Goal: Information Seeking & Learning: Learn about a topic

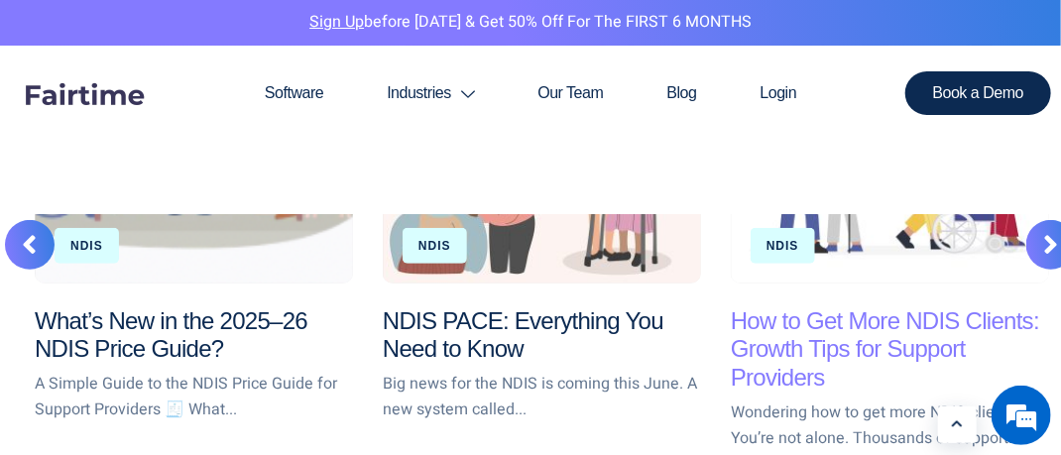
click at [808, 360] on link "How to Get More NDIS Clients: Growth Tips for Support Providers" at bounding box center [885, 349] width 308 height 84
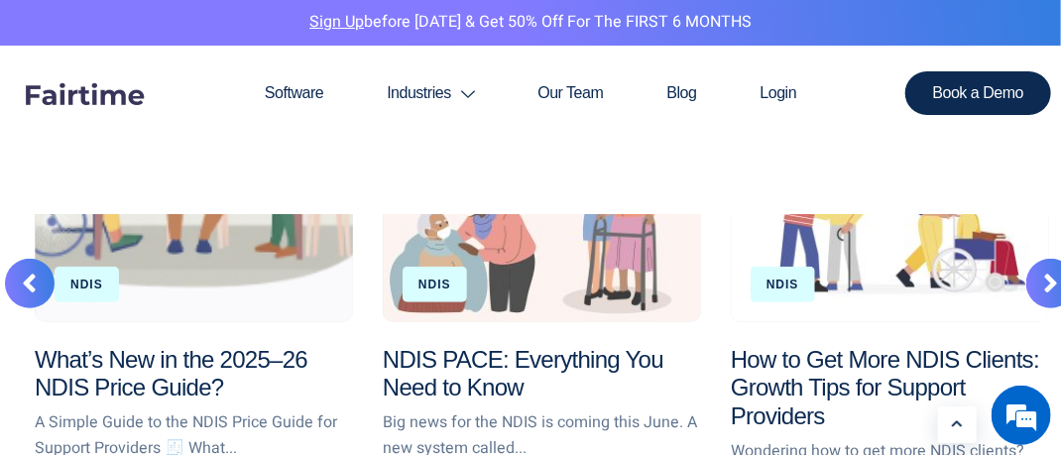
scroll to position [2976, 0]
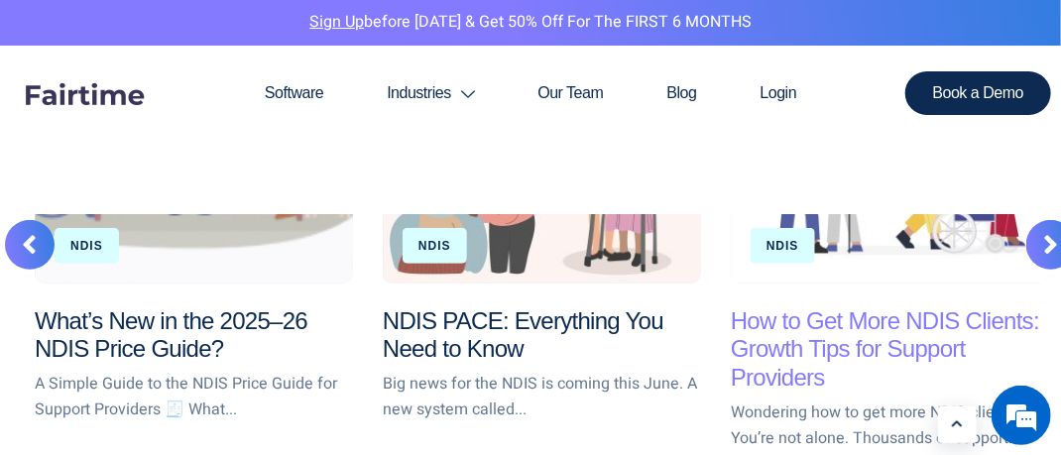
click at [772, 337] on link "How to Get More NDIS Clients: Growth Tips for Support Providers" at bounding box center [885, 349] width 308 height 84
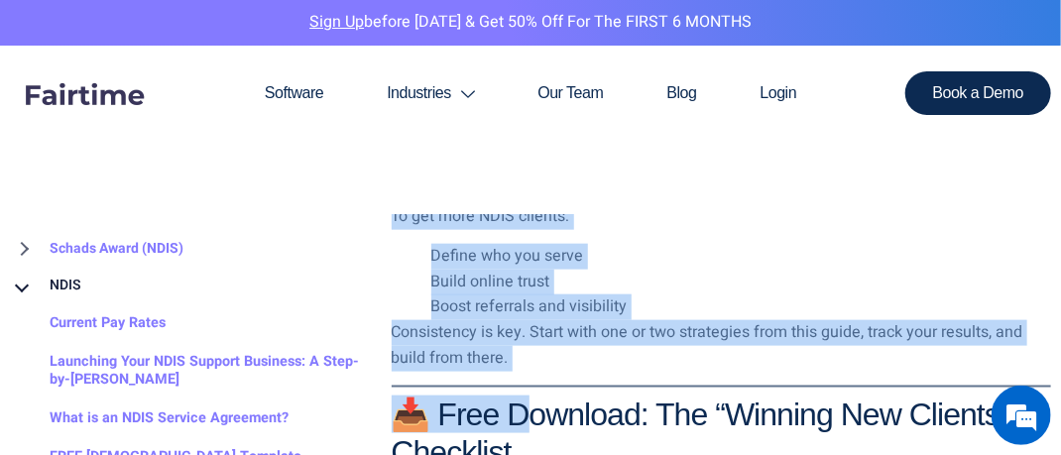
scroll to position [3372, 0]
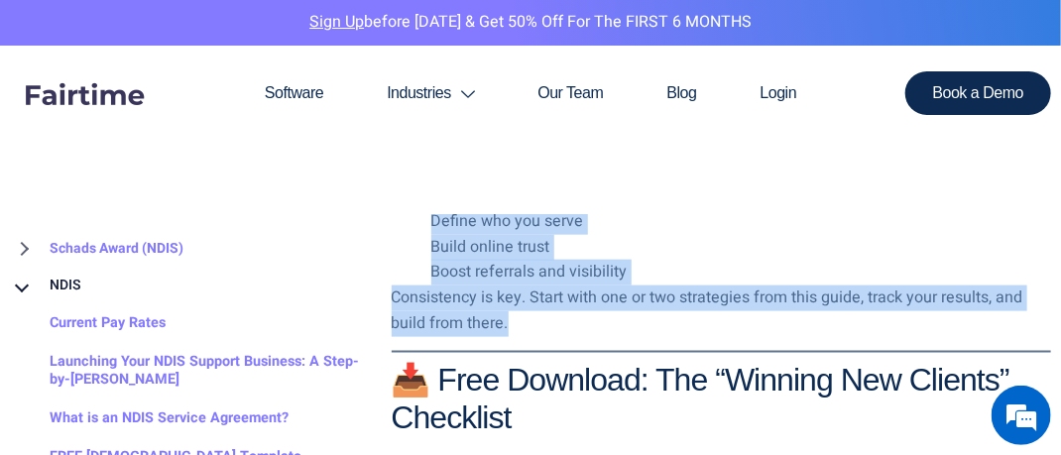
drag, startPoint x: 394, startPoint y: 267, endPoint x: 526, endPoint y: 300, distance: 135.9
copy div "4. Loremi Dolo Sitam CONS Adipis Elitse doeiusmod temp incididu, utl etdol ma a…"
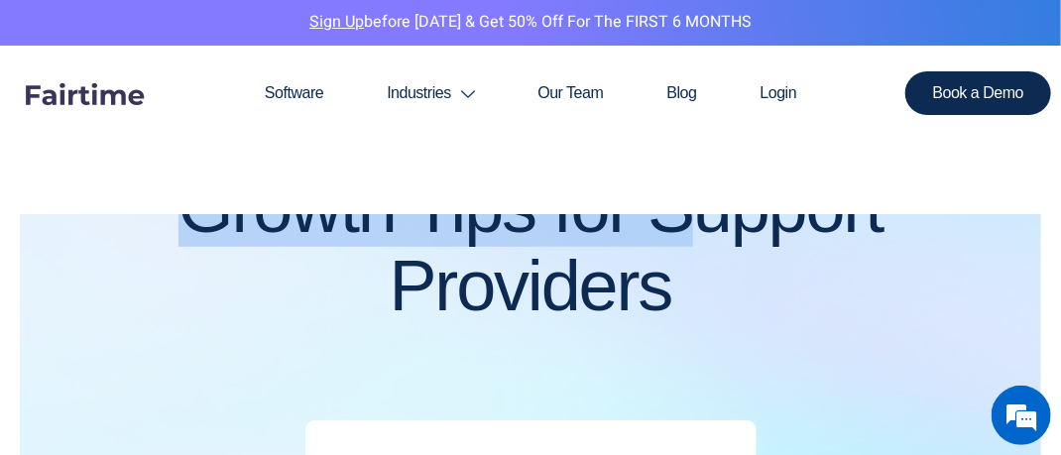
scroll to position [273, 0]
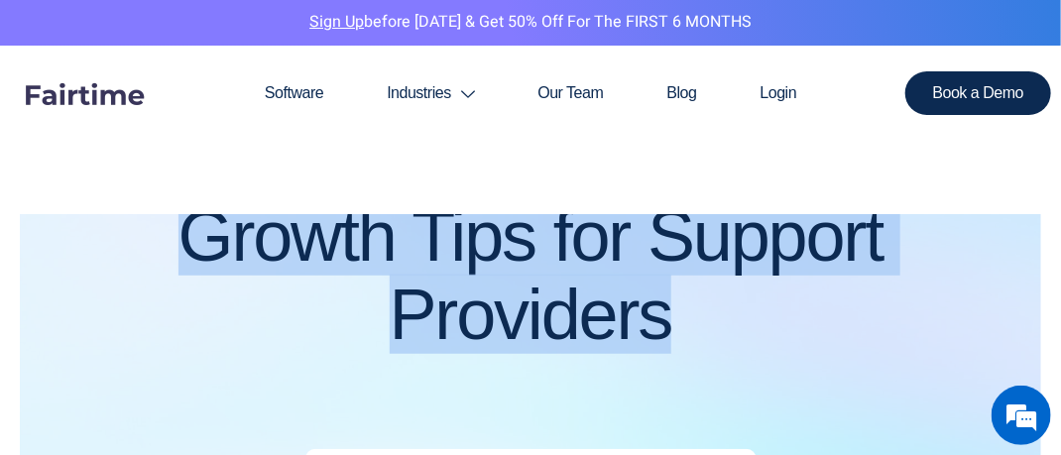
drag, startPoint x: 58, startPoint y: 318, endPoint x: 682, endPoint y: 329, distance: 625.0
click at [682, 329] on h1 "How to Get More NDIS Clients: Growth Tips for Support Providers" at bounding box center [531, 237] width 982 height 236
copy h1 "How to Get More NDIS Clients: Growth Tips for Support Providers"
